Goal: Task Accomplishment & Management: Complete application form

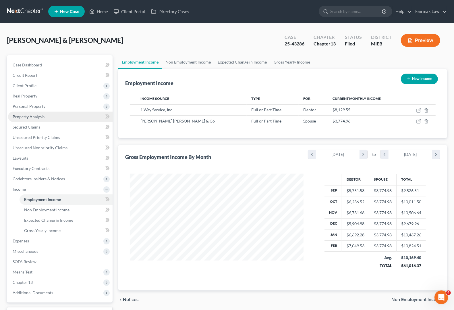
scroll to position [103, 185]
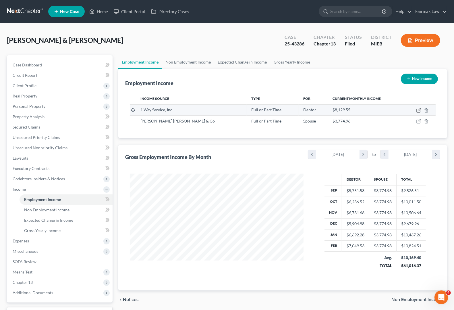
click at [420, 108] on icon "button" at bounding box center [419, 110] width 5 height 5
select select "0"
select select "23"
select select "3"
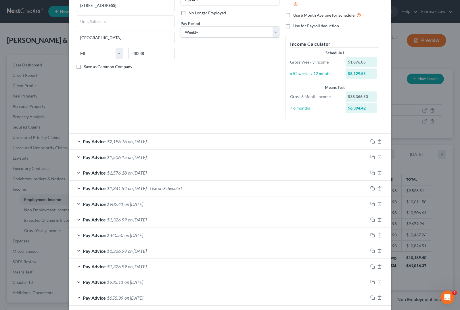
scroll to position [108, 0]
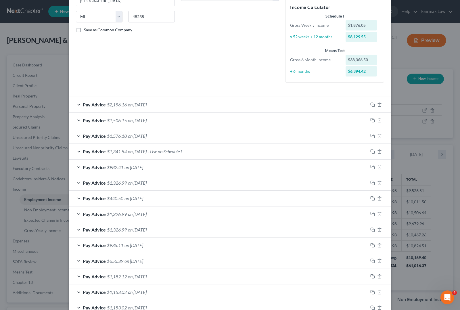
click at [160, 153] on span "- Use on Schedule I" at bounding box center [165, 151] width 34 height 5
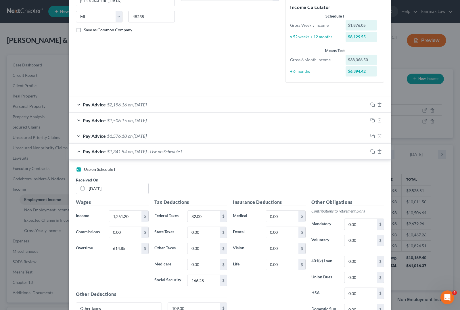
click at [84, 170] on label "Use on Schedule I" at bounding box center [99, 169] width 31 height 6
click at [86, 170] on input "Use on Schedule I" at bounding box center [88, 168] width 4 height 4
checkbox input "false"
click at [213, 184] on div "Use on Schedule I Received On * [DATE]" at bounding box center [230, 182] width 314 height 32
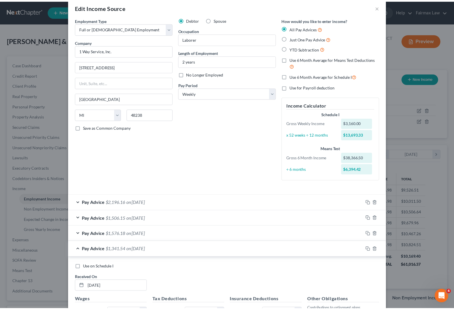
scroll to position [0, 0]
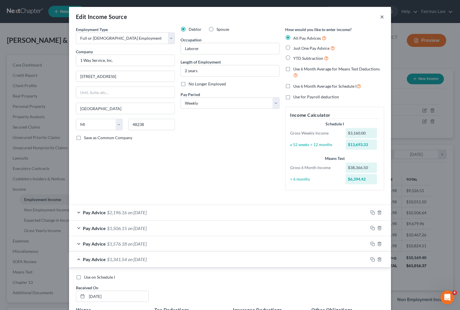
drag, startPoint x: 376, startPoint y: 17, endPoint x: 379, endPoint y: 18, distance: 3.0
click at [376, 17] on div "Edit Income Source ×" at bounding box center [230, 17] width 322 height 20
click at [380, 16] on button "×" at bounding box center [382, 16] width 4 height 7
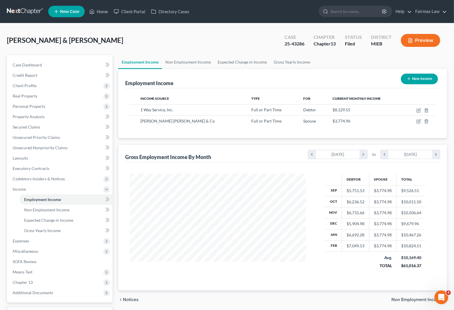
scroll to position [287237, 287156]
click at [20, 242] on span "Expenses" at bounding box center [21, 240] width 16 height 5
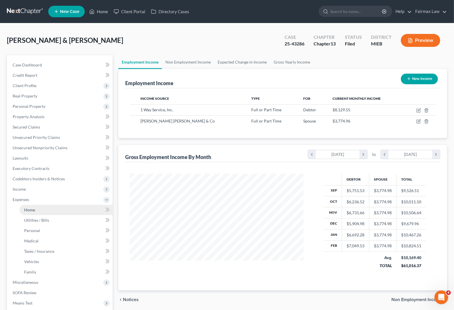
click at [30, 211] on link "Home" at bounding box center [66, 210] width 93 height 10
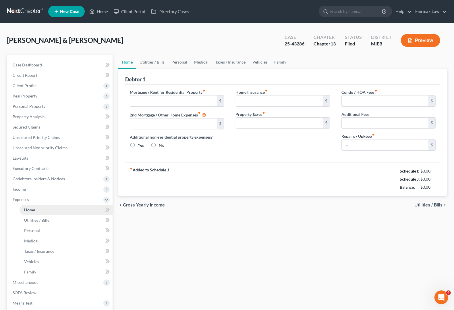
type input "1,500.00"
type input "0.00"
radio input "true"
type input "0.00"
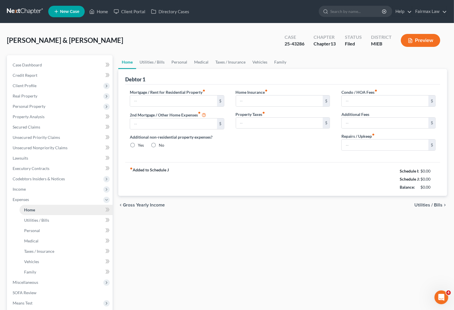
type input "0.00"
type input "100.00"
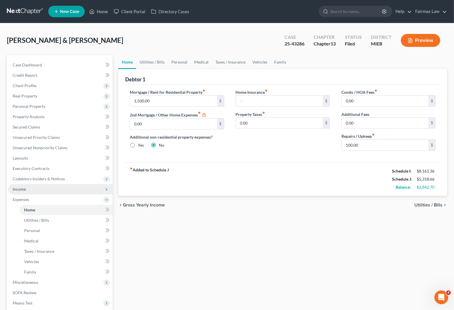
click at [27, 190] on span "Income" at bounding box center [60, 189] width 105 height 10
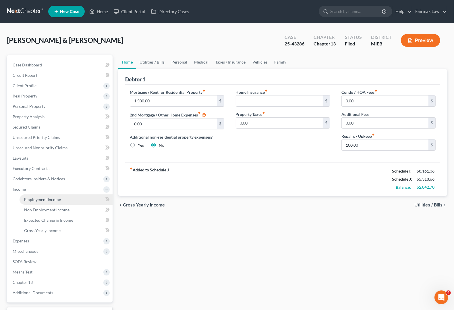
click at [31, 201] on link "Employment Income" at bounding box center [66, 199] width 93 height 10
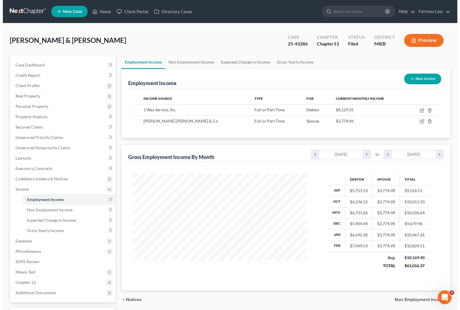
scroll to position [103, 185]
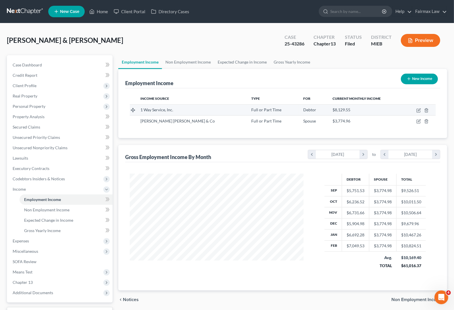
click at [380, 113] on td "$8,129.55" at bounding box center [366, 109] width 76 height 11
click at [418, 111] on icon "button" at bounding box center [419, 110] width 5 height 5
select select "0"
select select "23"
select select "3"
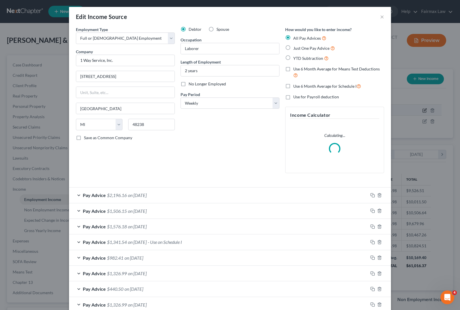
scroll to position [103, 187]
click at [121, 242] on span "$1,341.54" at bounding box center [117, 241] width 20 height 5
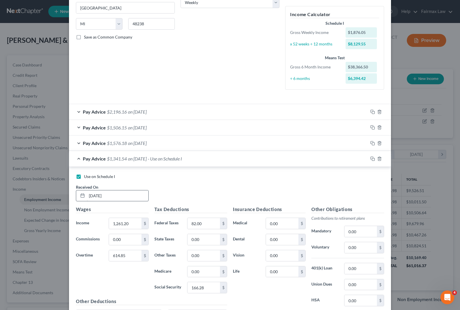
scroll to position [108, 0]
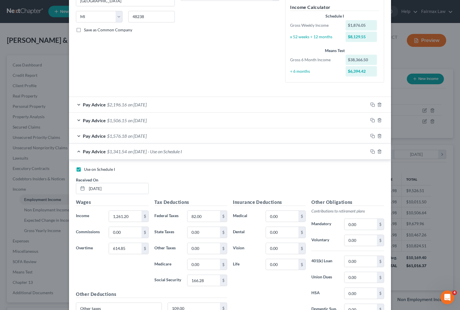
click at [84, 170] on label "Use on Schedule I" at bounding box center [99, 169] width 31 height 6
click at [86, 170] on input "Use on Schedule I" at bounding box center [88, 168] width 4 height 4
checkbox input "false"
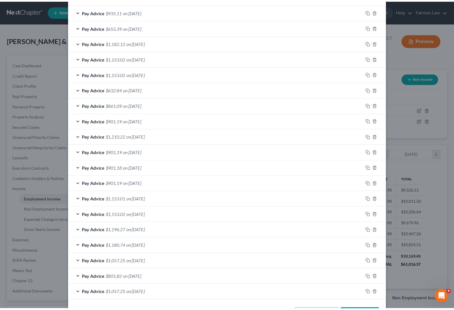
scroll to position [556, 0]
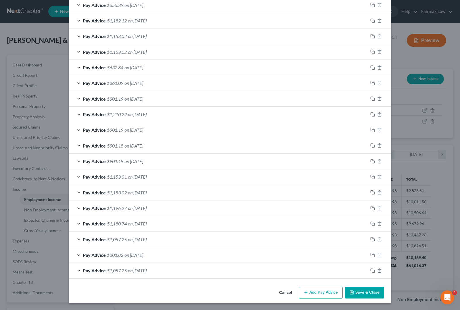
click at [365, 293] on button "Save & Close" at bounding box center [364, 292] width 39 height 12
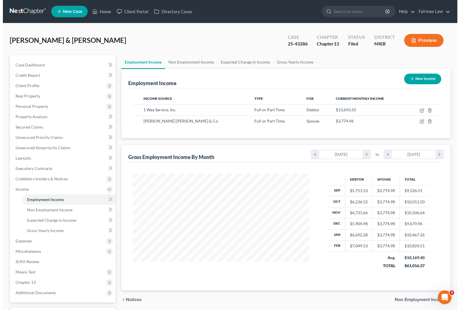
scroll to position [287237, 287156]
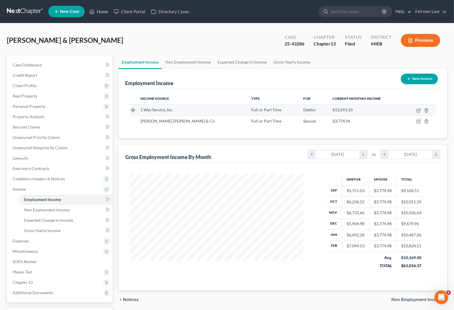
click at [418, 112] on td at bounding box center [420, 109] width 32 height 11
click at [420, 109] on icon "button" at bounding box center [419, 110] width 5 height 5
select select "0"
select select "23"
select select "3"
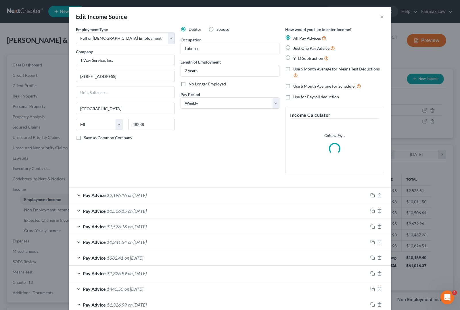
scroll to position [103, 187]
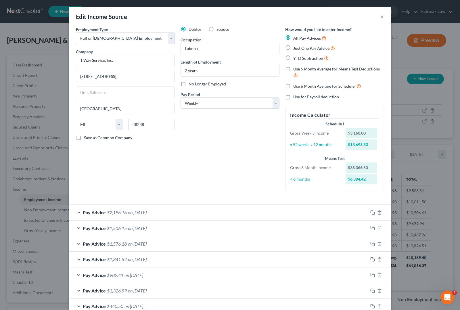
click at [293, 86] on label "Use 6 Month Average for Schedule I" at bounding box center [327, 86] width 68 height 7
click at [295, 86] on input "Use 6 Month Average for Schedule I" at bounding box center [297, 85] width 4 height 4
checkbox input "true"
click at [293, 86] on label "Use 6 Month Average for Schedule I" at bounding box center [327, 86] width 68 height 7
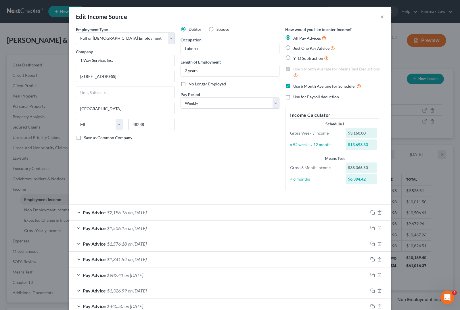
click at [295, 86] on input "Use 6 Month Average for Schedule I" at bounding box center [297, 85] width 4 height 4
checkbox input "false"
click at [293, 69] on label "Use 6 Month Average for Means Test Deductions" at bounding box center [338, 72] width 91 height 12
click at [295, 69] on input "Use 6 Month Average for Means Test Deductions" at bounding box center [297, 68] width 4 height 4
checkbox input "false"
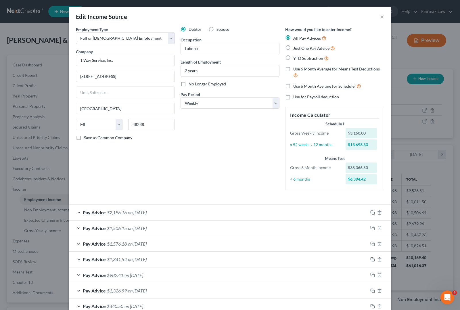
click at [215, 138] on div "Debtor Spouse Occupation Laborer Length of Employment 2 years No Longer Employe…" at bounding box center [230, 110] width 105 height 168
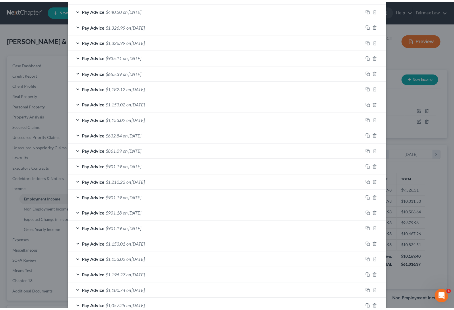
scroll to position [365, 0]
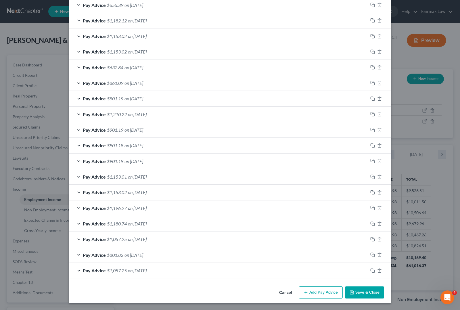
click at [369, 292] on button "Save & Close" at bounding box center [364, 292] width 39 height 12
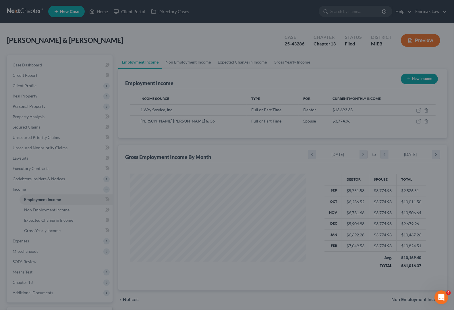
scroll to position [287237, 287156]
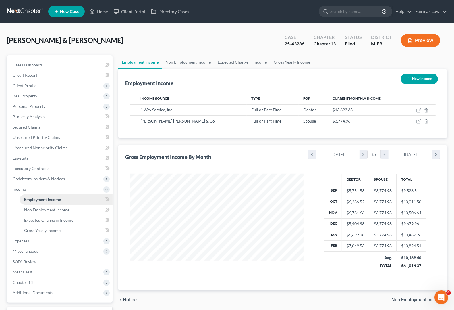
click at [37, 201] on link "Employment Income" at bounding box center [66, 199] width 93 height 10
click at [363, 153] on icon "chevron_right" at bounding box center [364, 154] width 8 height 9
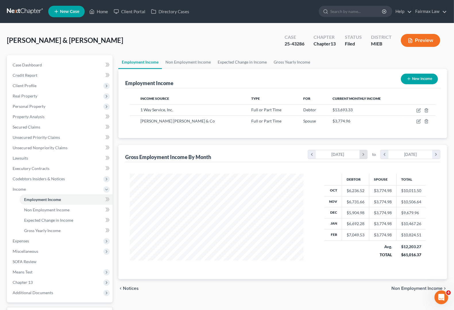
scroll to position [287248, 287156]
click at [309, 154] on icon "chevron_left" at bounding box center [312, 154] width 8 height 9
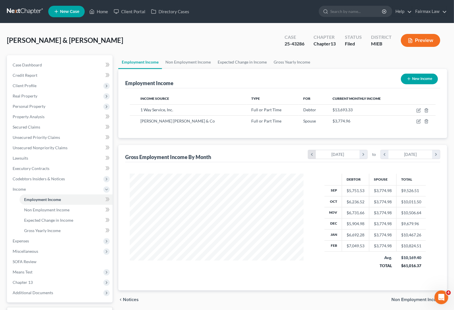
scroll to position [103, 185]
click at [363, 157] on icon "chevron_right" at bounding box center [364, 154] width 8 height 9
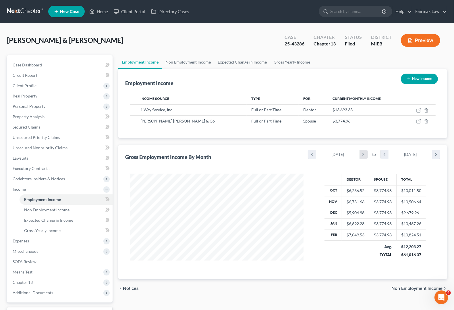
scroll to position [287248, 287156]
click at [363, 157] on icon "chevron_right" at bounding box center [364, 154] width 8 height 9
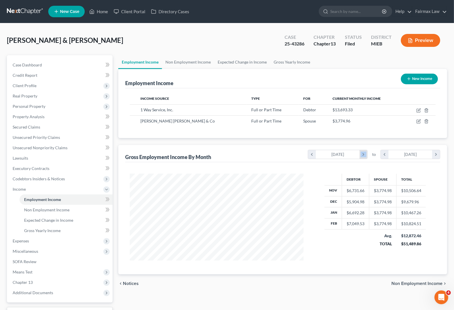
scroll to position [287254, 287156]
click at [363, 157] on icon "chevron_right" at bounding box center [364, 154] width 8 height 9
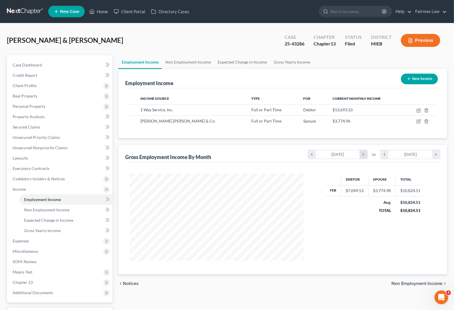
click at [363, 157] on icon "chevron_right" at bounding box center [364, 154] width 8 height 9
click at [311, 158] on icon "chevron_left" at bounding box center [312, 154] width 8 height 9
click at [311, 157] on icon "chevron_left" at bounding box center [312, 154] width 8 height 9
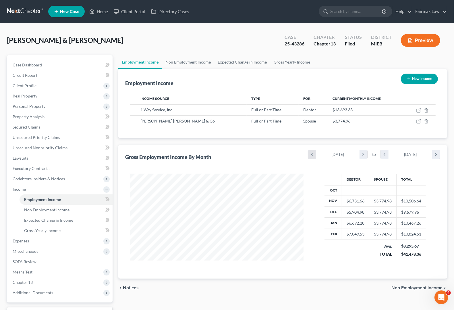
scroll to position [92, 185]
click at [311, 157] on icon "chevron_left" at bounding box center [312, 154] width 8 height 9
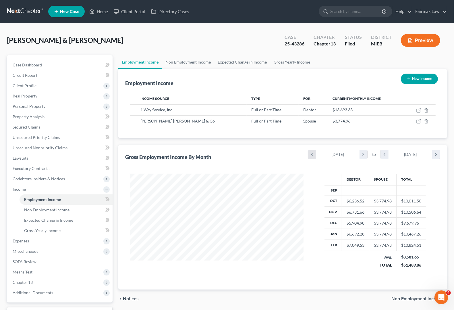
scroll to position [103, 185]
click at [311, 157] on icon "chevron_left" at bounding box center [312, 154] width 8 height 9
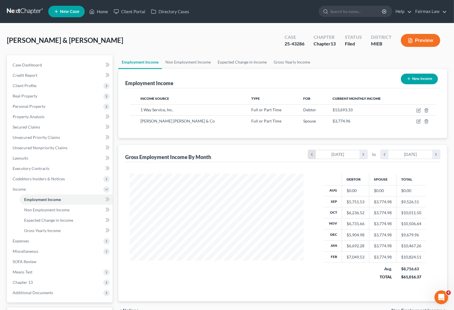
scroll to position [114, 185]
click at [311, 157] on icon "chevron_left" at bounding box center [312, 154] width 8 height 9
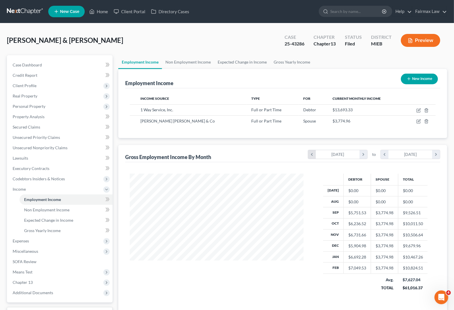
scroll to position [0, 0]
click at [361, 154] on icon "chevron_right" at bounding box center [364, 154] width 8 height 9
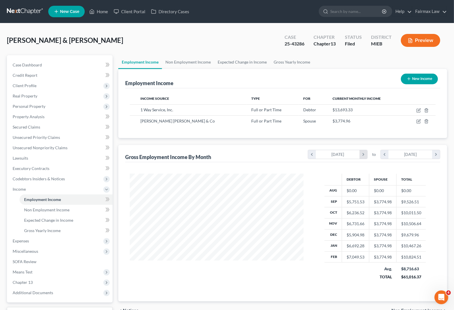
click at [363, 154] on icon "chevron_right" at bounding box center [364, 154] width 8 height 9
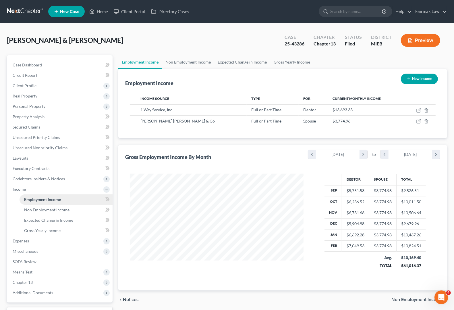
click at [39, 201] on span "Employment Income" at bounding box center [42, 199] width 37 height 5
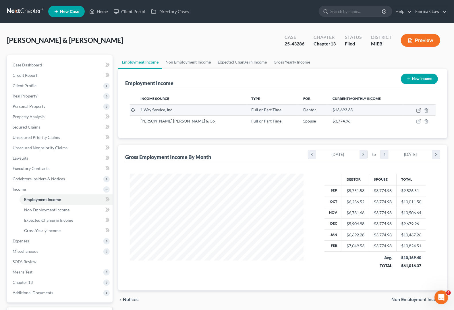
click at [418, 109] on icon "button" at bounding box center [419, 110] width 5 height 5
select select "0"
select select "23"
select select "3"
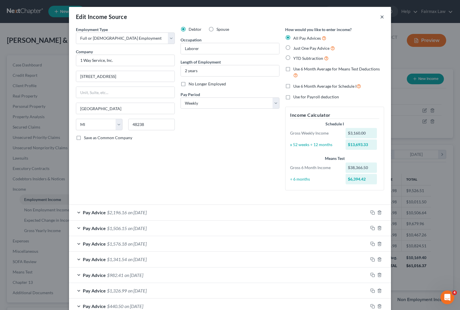
click at [380, 15] on button "×" at bounding box center [382, 16] width 4 height 7
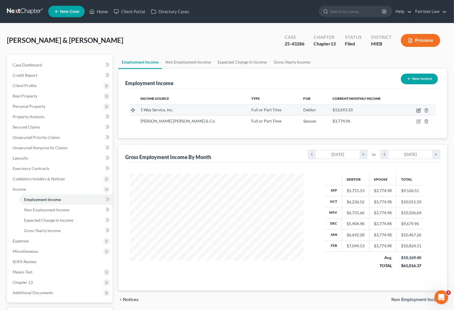
click at [420, 110] on icon "button" at bounding box center [419, 110] width 5 height 5
select select "0"
select select "23"
select select "3"
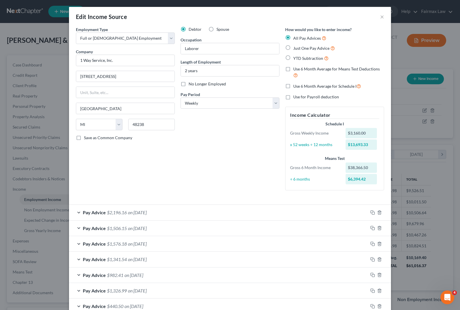
click at [293, 48] on label "Just One Pay Advice" at bounding box center [314, 48] width 42 height 7
click at [295, 48] on input "Just One Pay Advice" at bounding box center [297, 47] width 4 height 4
radio input "true"
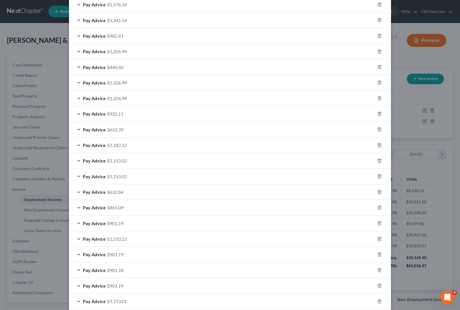
scroll to position [204, 0]
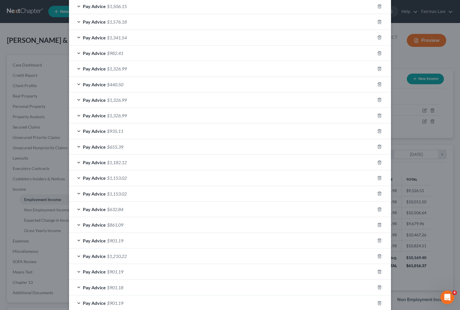
click at [91, 239] on span "Pay Advice" at bounding box center [94, 240] width 23 height 5
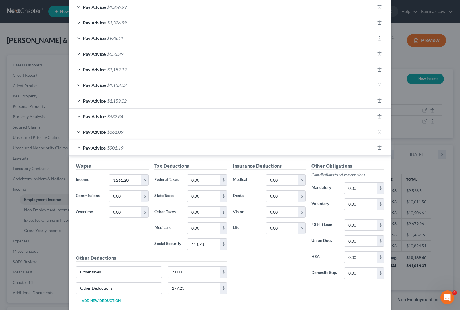
scroll to position [290, 0]
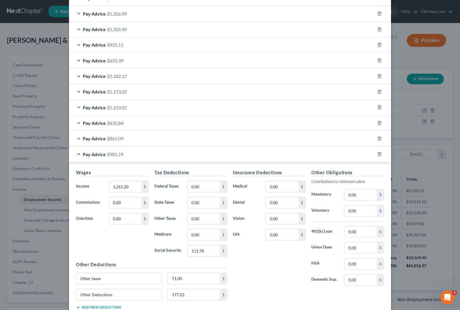
click at [85, 155] on span "Pay Advice" at bounding box center [94, 153] width 23 height 5
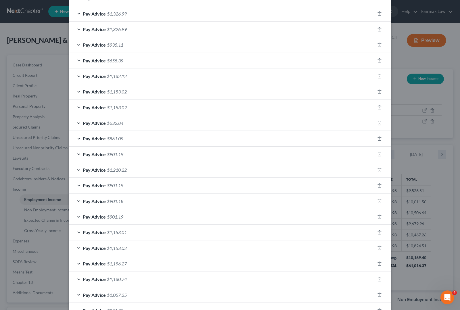
click at [85, 155] on span "Pay Advice" at bounding box center [94, 153] width 23 height 5
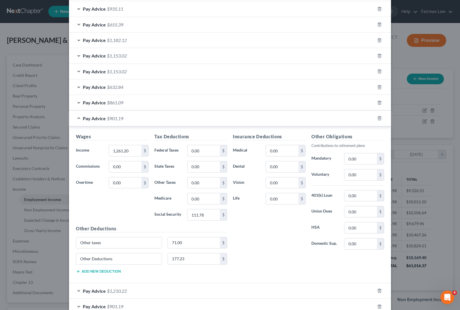
scroll to position [362, 0]
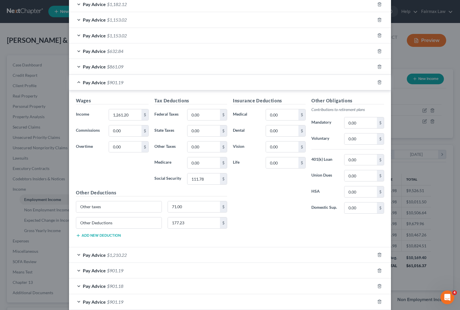
click at [101, 79] on div "Pay Advice $901.19" at bounding box center [222, 82] width 306 height 15
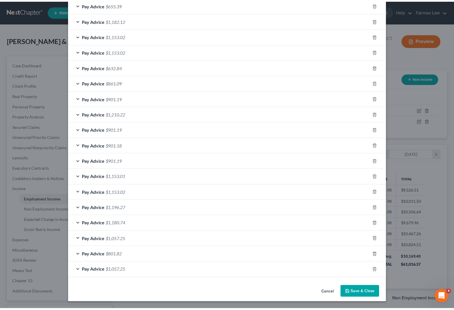
scroll to position [348, 0]
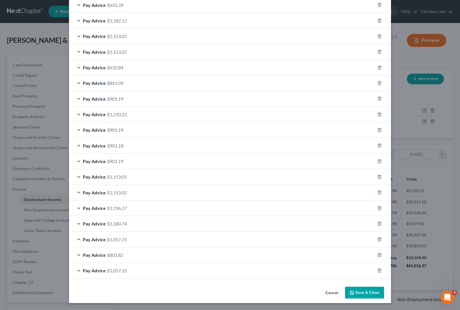
click at [358, 292] on button "Save & Close" at bounding box center [364, 292] width 39 height 12
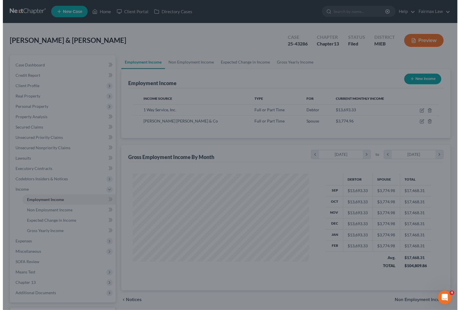
scroll to position [287237, 287156]
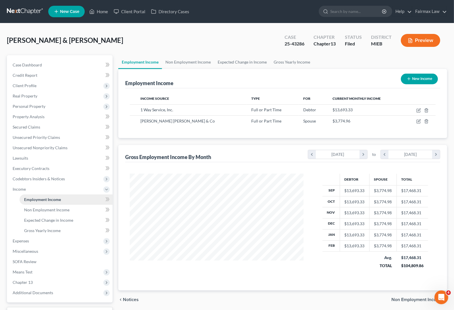
click at [31, 197] on span "Employment Income" at bounding box center [42, 199] width 37 height 5
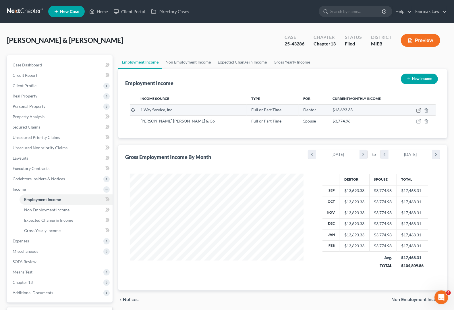
click at [418, 111] on icon "button" at bounding box center [419, 109] width 3 height 3
select select "0"
select select "23"
select select "3"
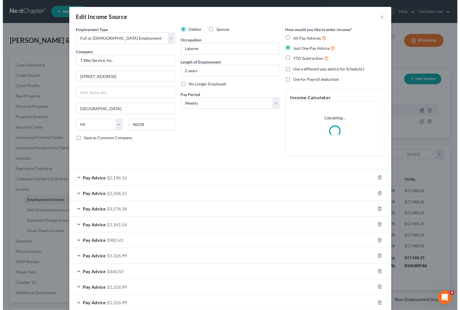
scroll to position [103, 187]
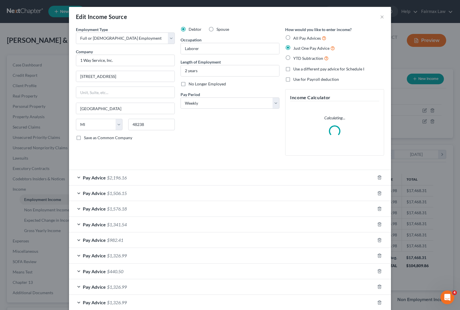
click at [293, 38] on label "All Pay Advices" at bounding box center [309, 38] width 33 height 7
click at [295, 38] on input "All Pay Advices" at bounding box center [297, 37] width 4 height 4
radio input "true"
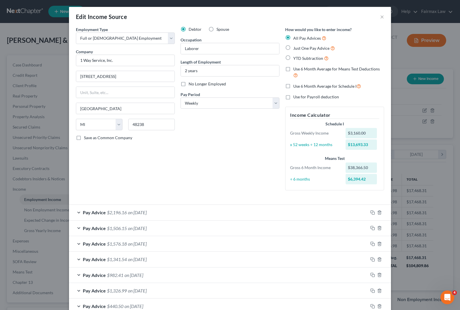
click at [293, 48] on label "Just One Pay Advice" at bounding box center [314, 48] width 42 height 7
click at [295, 48] on input "Just One Pay Advice" at bounding box center [297, 47] width 4 height 4
radio input "true"
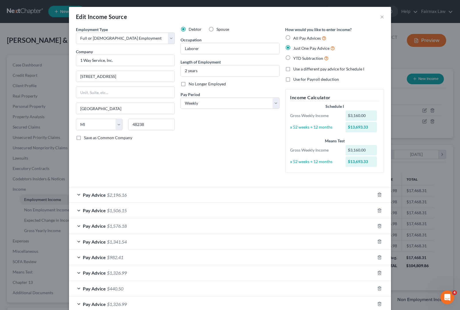
click at [293, 70] on label "Use a different pay advice for Schedule I" at bounding box center [328, 69] width 71 height 6
click at [295, 70] on input "Use a different pay advice for Schedule I" at bounding box center [297, 68] width 4 height 4
checkbox input "true"
click at [293, 46] on label "Just One Pay Advice" at bounding box center [314, 48] width 42 height 7
click at [295, 46] on input "Just One Pay Advice" at bounding box center [297, 47] width 4 height 4
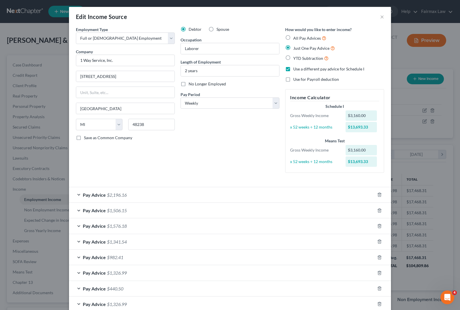
click at [293, 35] on label "All Pay Advices" at bounding box center [309, 38] width 33 height 7
click at [295, 35] on input "All Pay Advices" at bounding box center [297, 37] width 4 height 4
radio input "true"
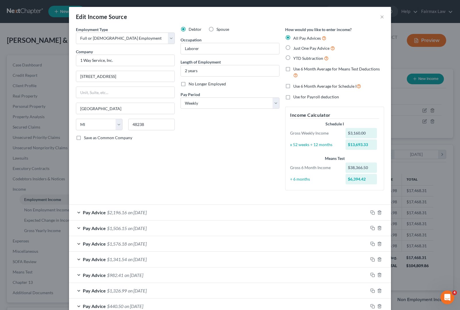
click at [293, 86] on label "Use 6 Month Average for Schedule I" at bounding box center [327, 86] width 68 height 7
click at [295, 86] on input "Use 6 Month Average for Schedule I" at bounding box center [297, 85] width 4 height 4
checkbox input "true"
click at [293, 86] on label "Use 6 Month Average for Schedule I" at bounding box center [327, 86] width 68 height 7
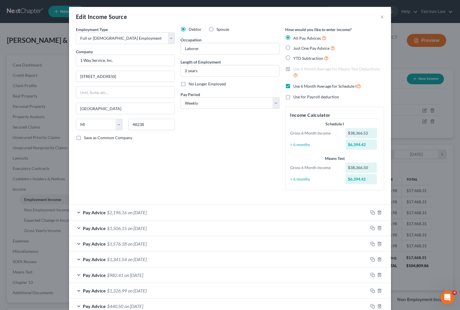
click at [295, 86] on input "Use 6 Month Average for Schedule I" at bounding box center [297, 85] width 4 height 4
checkbox input "false"
click at [293, 46] on label "Just One Pay Advice" at bounding box center [314, 48] width 42 height 7
click at [295, 46] on input "Just One Pay Advice" at bounding box center [297, 47] width 4 height 4
radio input "true"
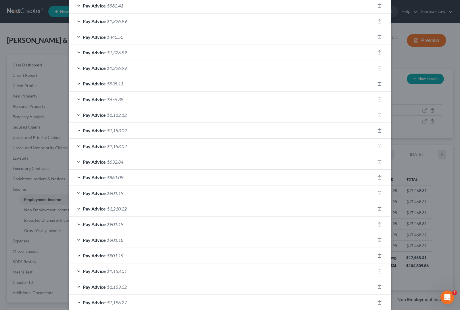
scroll to position [216, 0]
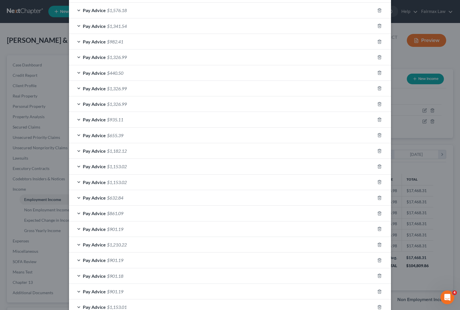
click at [99, 121] on span "Pay Advice" at bounding box center [94, 119] width 23 height 5
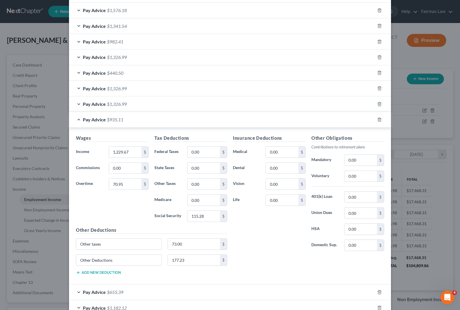
click at [108, 121] on span "$935.11" at bounding box center [115, 119] width 16 height 5
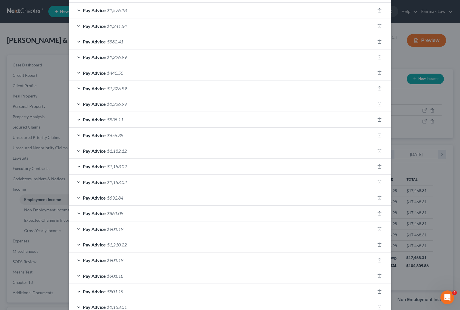
click at [108, 121] on span "$935.11" at bounding box center [115, 119] width 16 height 5
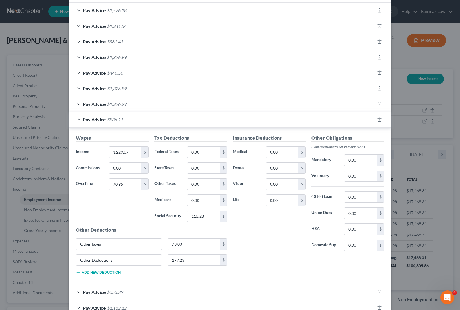
click at [106, 139] on h5 "Wages" at bounding box center [112, 137] width 73 height 7
click at [135, 154] on input "1,229.67" at bounding box center [125, 152] width 32 height 11
click at [299, 246] on div "Insurance Deductions Medical 0.00 $ Dental 0.00 $ Vision 0.00 $ Life 0.00 $" at bounding box center [269, 194] width 78 height 121
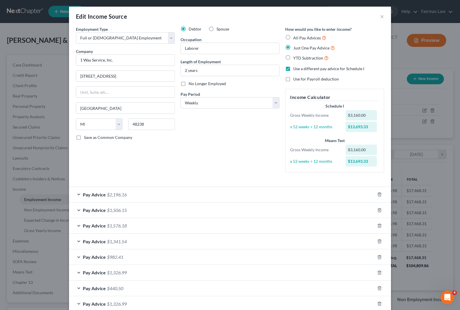
scroll to position [0, 0]
click at [293, 68] on label "Use a different pay advice for Schedule I" at bounding box center [328, 69] width 71 height 6
click at [295, 68] on input "Use a different pay advice for Schedule I" at bounding box center [297, 68] width 4 height 4
checkbox input "false"
click at [293, 35] on label "All Pay Advices" at bounding box center [309, 38] width 33 height 7
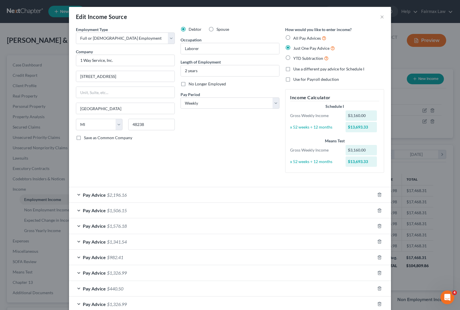
click at [295, 35] on input "All Pay Advices" at bounding box center [297, 37] width 4 height 4
radio input "true"
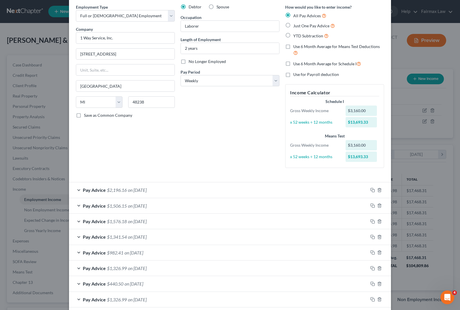
scroll to position [144, 0]
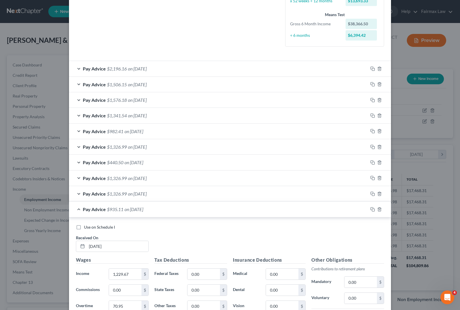
click at [84, 228] on label "Use on Schedule I" at bounding box center [99, 227] width 31 height 6
click at [86, 228] on input "Use on Schedule I" at bounding box center [88, 226] width 4 height 4
checkbox input "true"
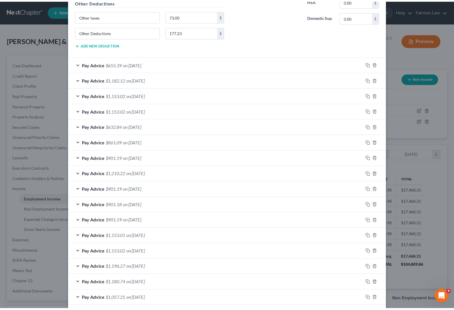
scroll to position [556, 0]
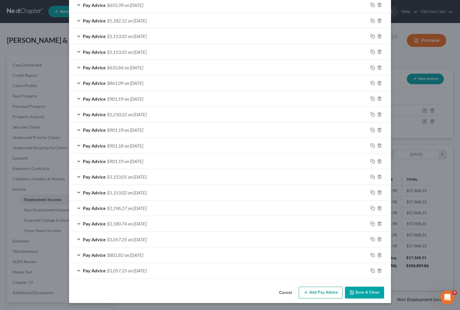
click at [363, 295] on button "Save & Close" at bounding box center [364, 292] width 39 height 12
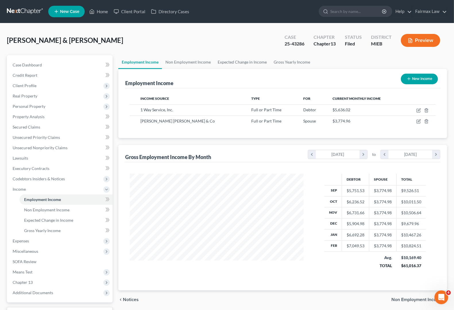
scroll to position [287237, 287156]
click at [18, 239] on span "Expenses" at bounding box center [21, 240] width 16 height 5
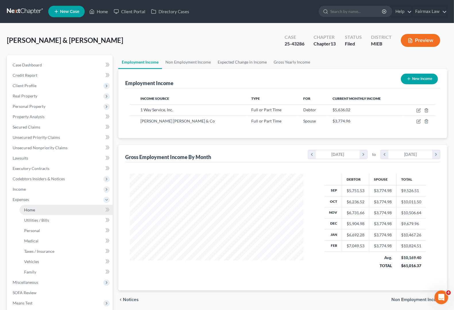
click at [31, 209] on span "Home" at bounding box center [29, 209] width 11 height 5
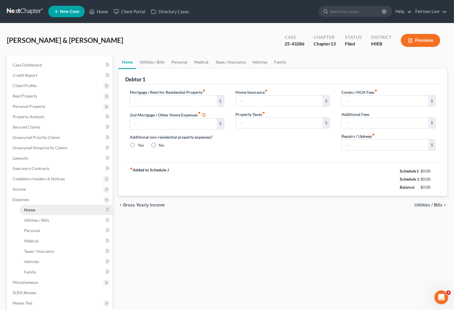
type input "1,500.00"
type input "0.00"
radio input "true"
type input "0.00"
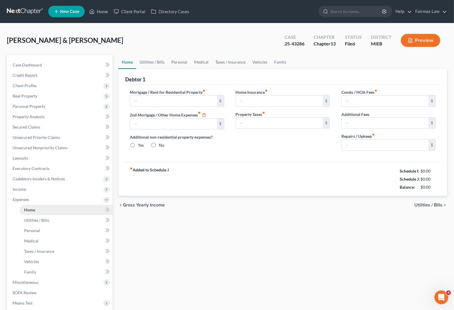
type input "0.00"
type input "100.00"
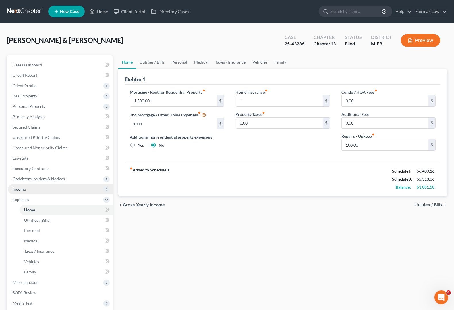
click at [31, 192] on span "Income" at bounding box center [60, 189] width 105 height 10
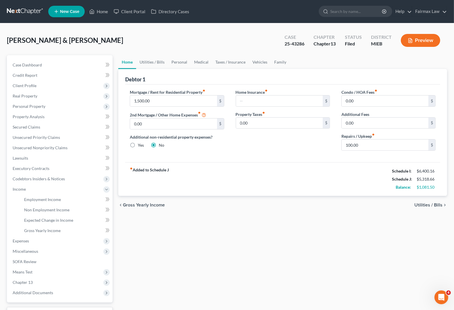
click at [430, 47] on div "Preview" at bounding box center [422, 40] width 51 height 17
click at [430, 41] on button "Preview" at bounding box center [420, 40] width 39 height 13
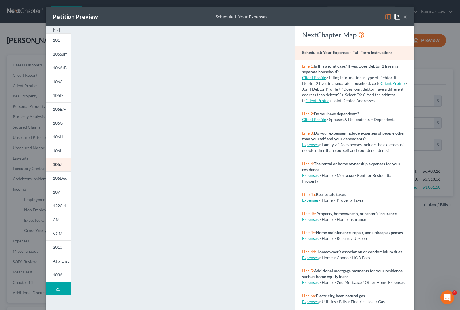
click at [405, 18] on div "Petition Preview Schedule J: Your Expenses ×" at bounding box center [230, 17] width 368 height 20
click at [64, 148] on link "106I" at bounding box center [58, 151] width 25 height 14
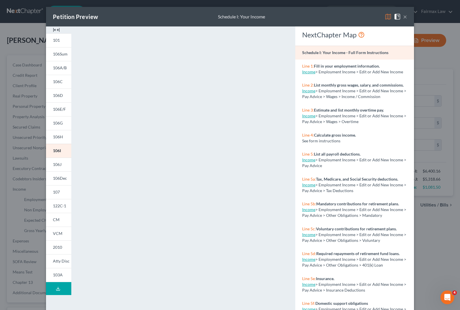
click at [403, 18] on button "×" at bounding box center [405, 16] width 4 height 7
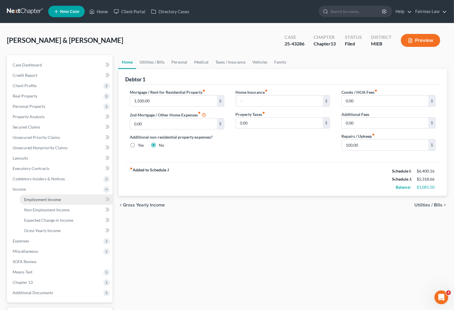
click at [31, 201] on link "Employment Income" at bounding box center [66, 199] width 93 height 10
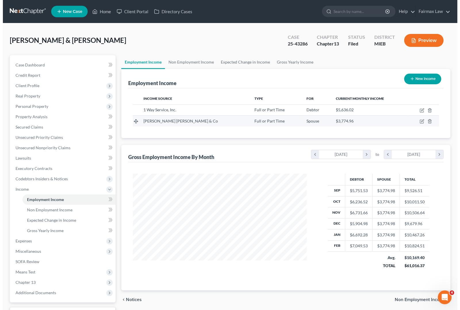
scroll to position [103, 185]
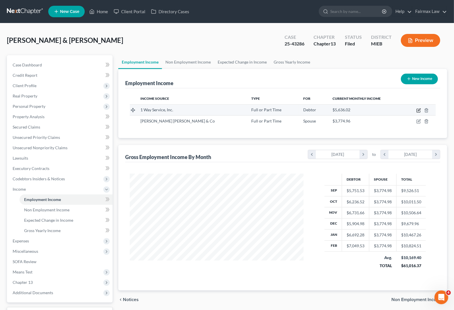
click at [420, 110] on icon "button" at bounding box center [419, 109] width 3 height 3
select select "0"
select select "23"
select select "3"
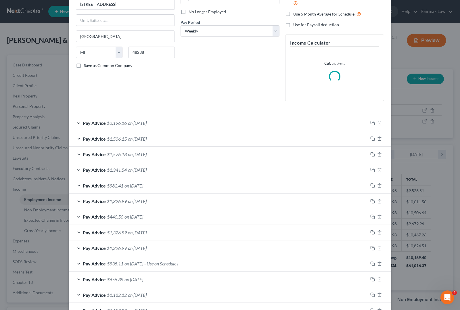
scroll to position [108, 0]
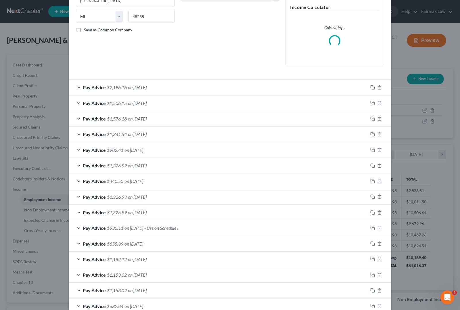
click at [111, 232] on div "Pay Advice $935.11 on [DATE] - Use on Schedule I" at bounding box center [218, 227] width 299 height 15
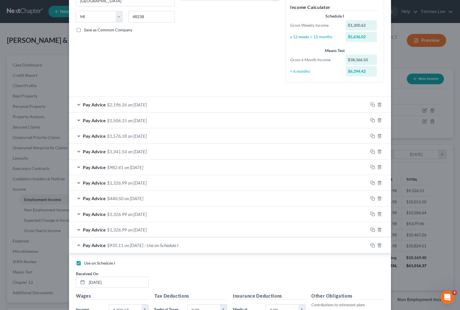
click at [84, 263] on label "Use on Schedule I" at bounding box center [99, 263] width 31 height 6
click at [86, 263] on input "Use on Schedule I" at bounding box center [88, 262] width 4 height 4
checkbox input "false"
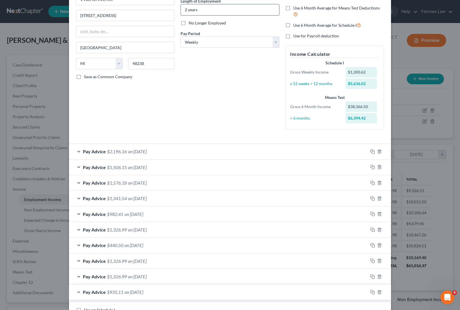
scroll to position [0, 0]
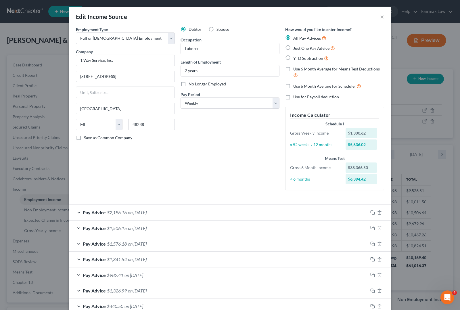
click at [191, 161] on div "Debtor Spouse Occupation Laborer Length of Employment 2 years No Longer Employe…" at bounding box center [230, 110] width 105 height 168
drag, startPoint x: 380, startPoint y: 18, endPoint x: 384, endPoint y: 40, distance: 22.6
click at [380, 18] on button "×" at bounding box center [382, 16] width 4 height 7
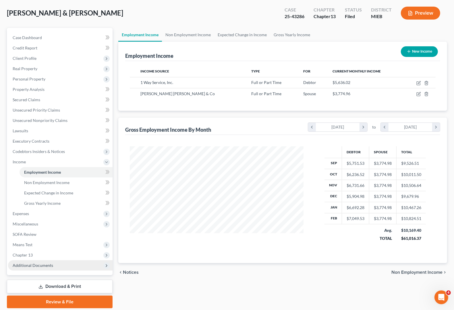
scroll to position [47, 0]
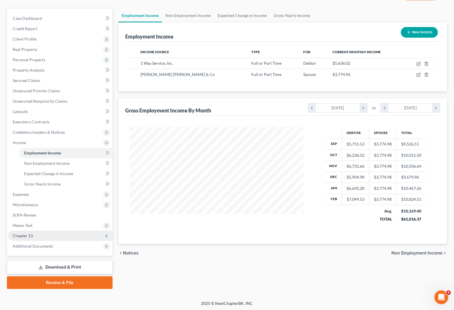
click at [19, 236] on span "Chapter 13" at bounding box center [23, 235] width 20 height 5
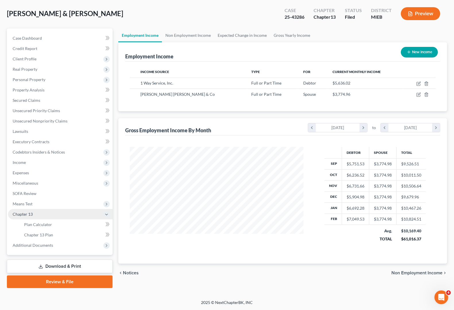
scroll to position [26, 0]
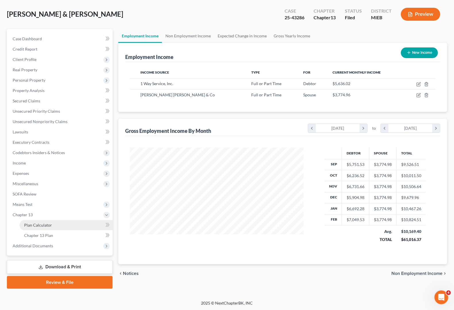
click at [25, 223] on span "Plan Calculator" at bounding box center [38, 224] width 28 height 5
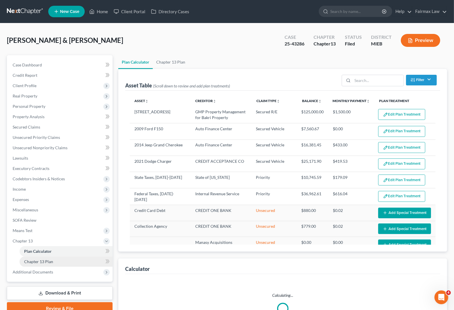
click at [48, 265] on link "Chapter 13 Plan" at bounding box center [66, 261] width 93 height 10
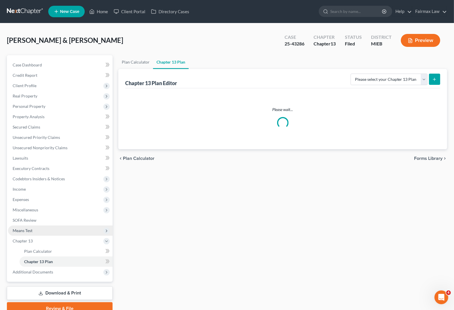
click at [29, 232] on span "Means Test" at bounding box center [23, 230] width 20 height 5
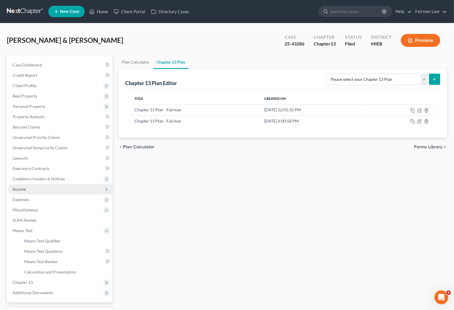
click at [24, 188] on span "Income" at bounding box center [19, 188] width 13 height 5
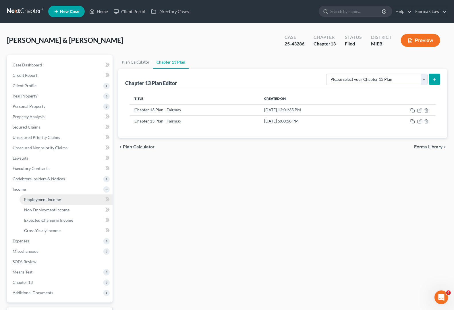
click at [28, 197] on span "Employment Income" at bounding box center [42, 199] width 37 height 5
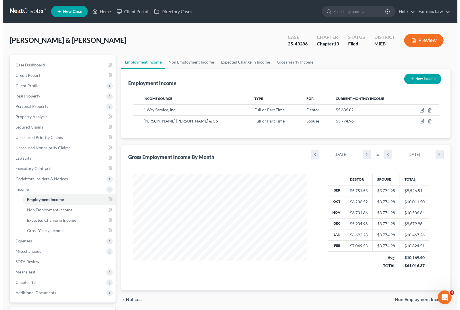
scroll to position [103, 185]
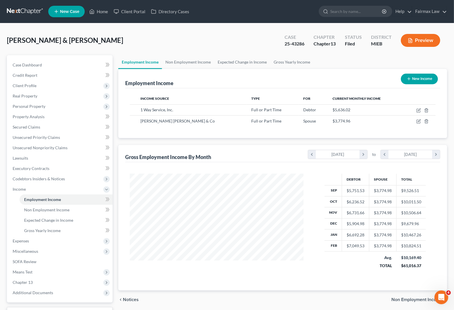
click at [362, 192] on div "$5,751.53" at bounding box center [356, 191] width 18 height 6
drag, startPoint x: 362, startPoint y: 191, endPoint x: 332, endPoint y: 187, distance: 30.4
click at [331, 187] on tr "Sep $5,751.53 $3,774.98 $9,526.51" at bounding box center [375, 190] width 101 height 11
click at [330, 174] on th at bounding box center [334, 179] width 18 height 11
click at [411, 83] on button "New Income" at bounding box center [419, 79] width 37 height 11
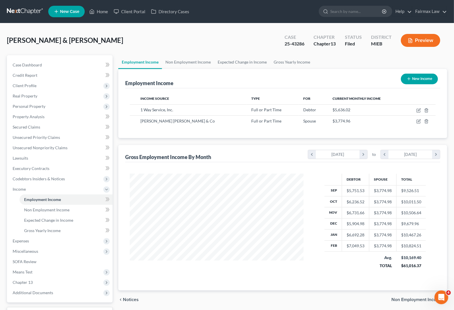
select select "0"
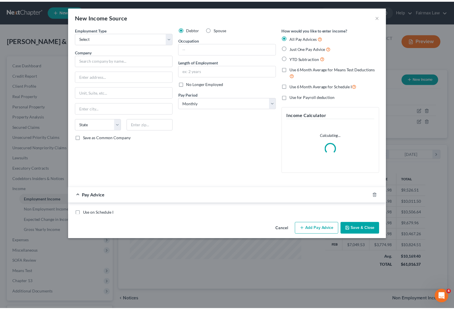
scroll to position [103, 187]
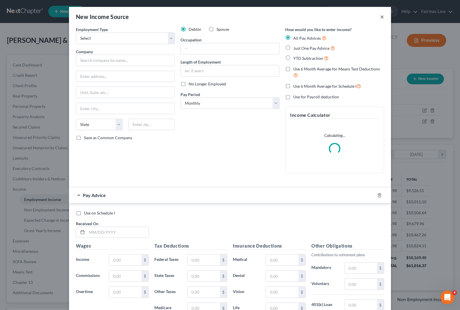
click at [380, 18] on button "×" at bounding box center [382, 16] width 4 height 7
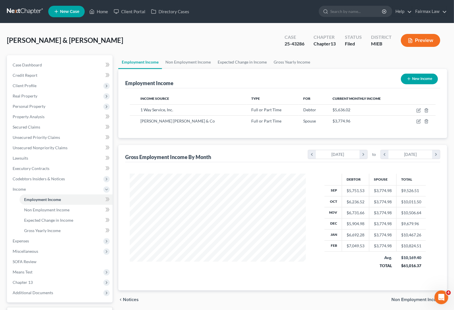
scroll to position [287237, 287156]
click at [43, 211] on span "Non Employment Income" at bounding box center [46, 209] width 45 height 5
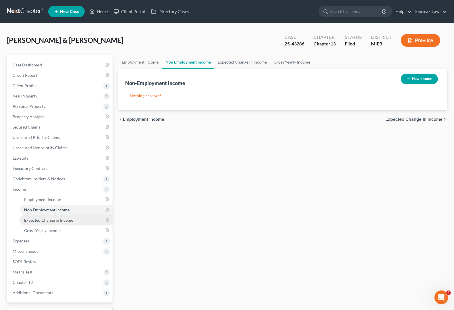
click at [45, 218] on span "Expected Change in Income" at bounding box center [48, 220] width 49 height 5
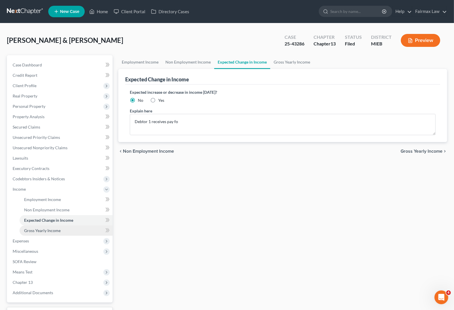
click at [50, 232] on span "Gross Yearly Income" at bounding box center [42, 230] width 36 height 5
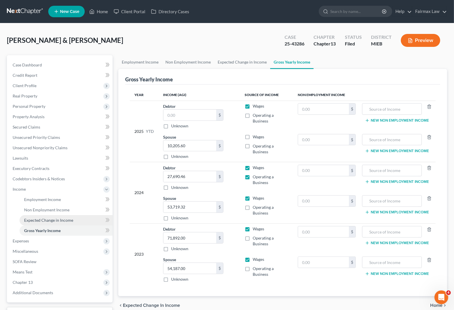
click at [51, 218] on span "Expected Change in Income" at bounding box center [48, 220] width 49 height 5
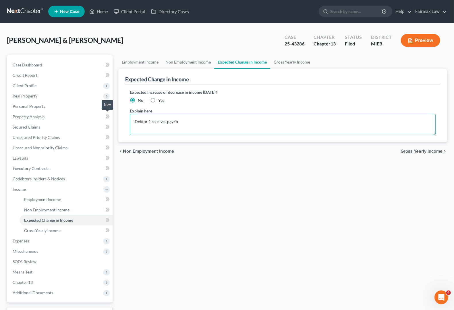
drag, startPoint x: 190, startPoint y: 121, endPoint x: 109, endPoint y: 113, distance: 81.4
click at [109, 113] on div "Petition Navigation Case Dashboard Payments Invoices Payments Payments Credit R…" at bounding box center [227, 195] width 446 height 280
